Goal: Check status: Check status

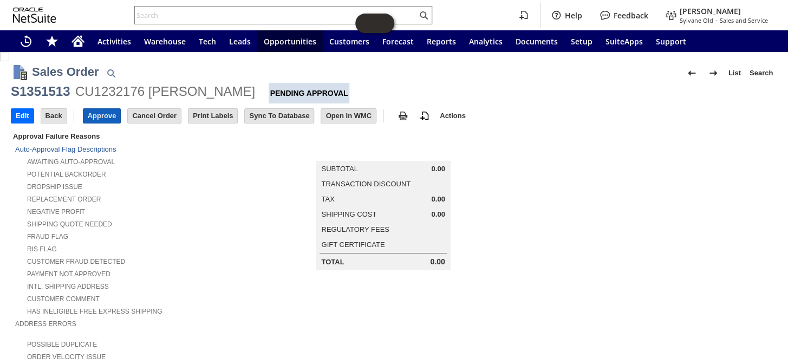
click at [104, 121] on input "Approve" at bounding box center [101, 116] width 37 height 14
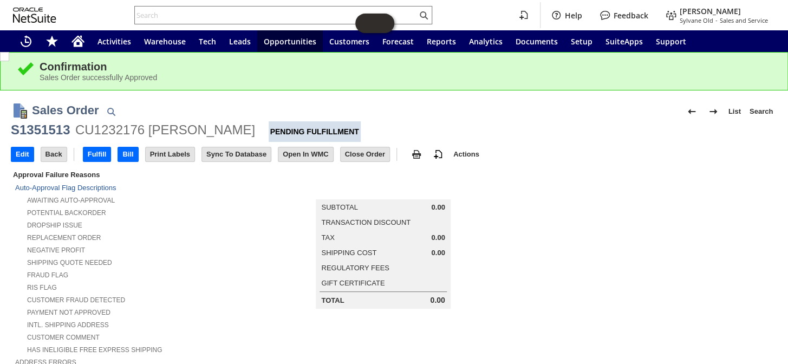
click at [254, 17] on input "text" at bounding box center [276, 15] width 282 height 13
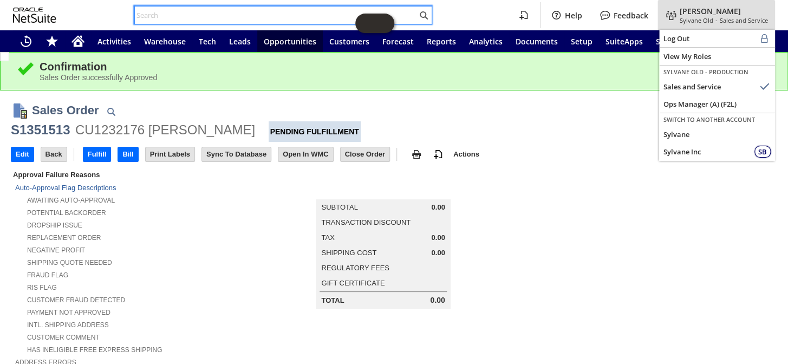
click at [719, 17] on span "Sales and Service" at bounding box center [743, 20] width 48 height 8
